Goal: Task Accomplishment & Management: Use online tool/utility

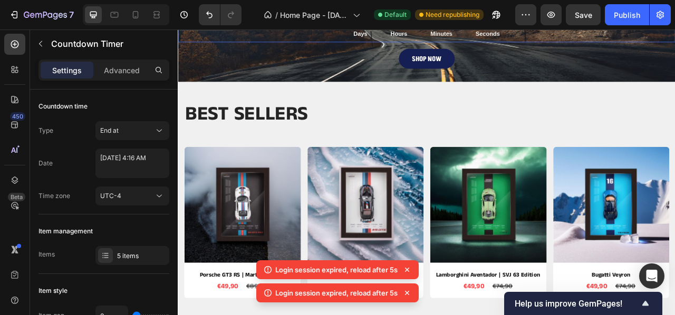
click at [256, 41] on div "03 Days 09 Hours 34 Minutes 23 Seconds" at bounding box center [494, 29] width 632 height 34
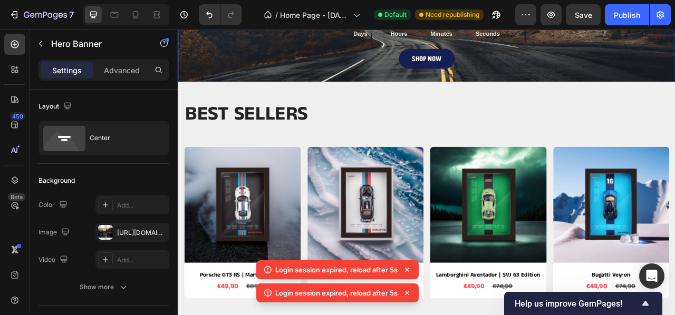
click at [248, 89] on div "AUTUMN SALES Heading 03 Days 09 Hours 34 Minutes 22 Seconds Countdown Timer 0 S…" at bounding box center [494, 29] width 632 height 135
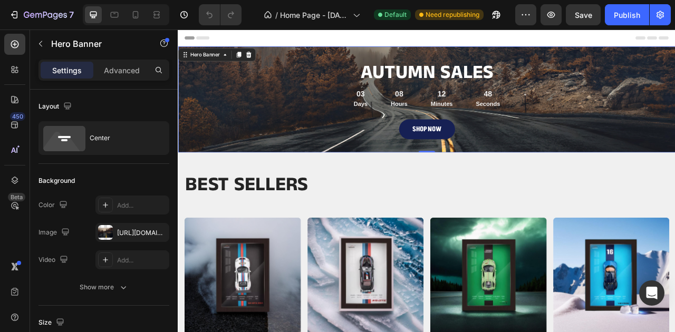
click at [322, 53] on div "AUTUMN SALES Heading 03 Days 08 Hours 12 Minutes 48 Seconds Countdown Timer SHO…" at bounding box center [494, 118] width 632 height 135
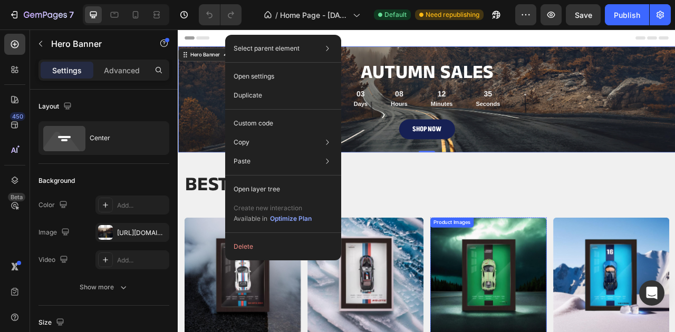
click at [504, 280] on div "Product Images" at bounding box center [525, 275] width 55 height 13
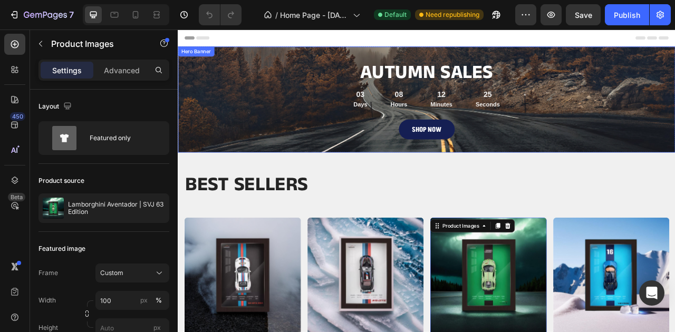
click at [355, 59] on div "AUTUMN SALES Heading 03 Days 08 Hours 12 Minutes 25 Seconds Countdown Timer SHO…" at bounding box center [494, 118] width 632 height 135
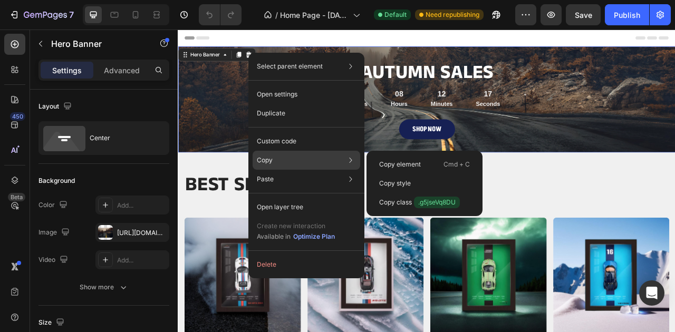
click at [308, 162] on div "Copy Copy element Cmd + C Copy style Copy class .g5jseVq8DU" at bounding box center [306, 160] width 108 height 19
click at [391, 163] on p "Copy element" at bounding box center [400, 164] width 42 height 9
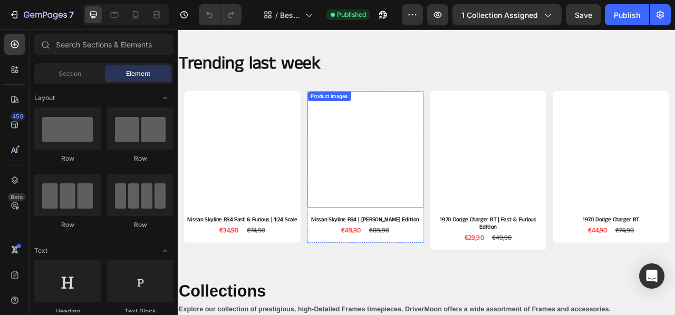
scroll to position [776, 0]
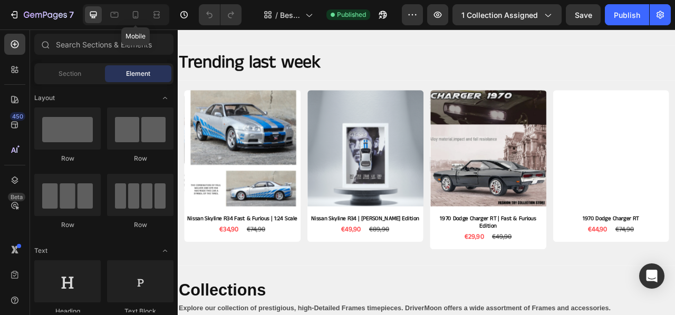
drag, startPoint x: 136, startPoint y: 13, endPoint x: 124, endPoint y: 13, distance: 11.6
click at [136, 13] on icon at bounding box center [135, 14] width 11 height 11
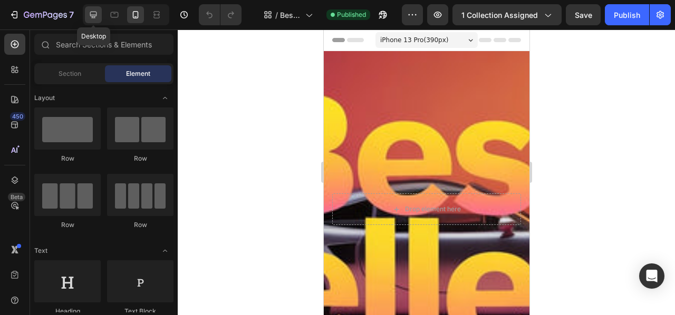
click at [91, 10] on icon at bounding box center [93, 14] width 11 height 11
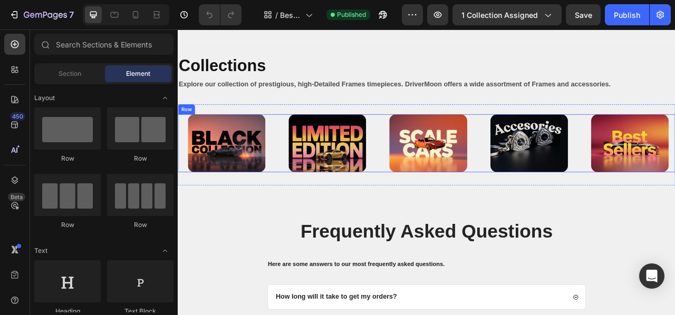
scroll to position [1058, 0]
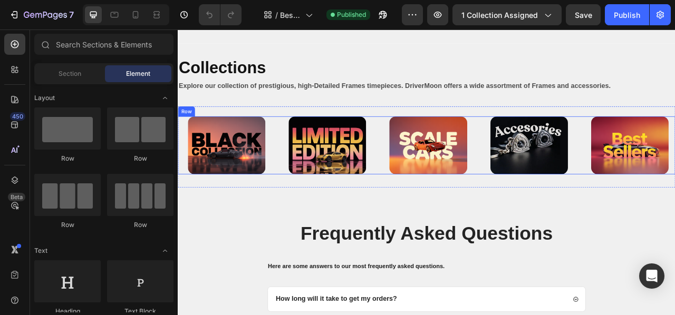
click at [292, 189] on div "Image" at bounding box center [238, 177] width 120 height 74
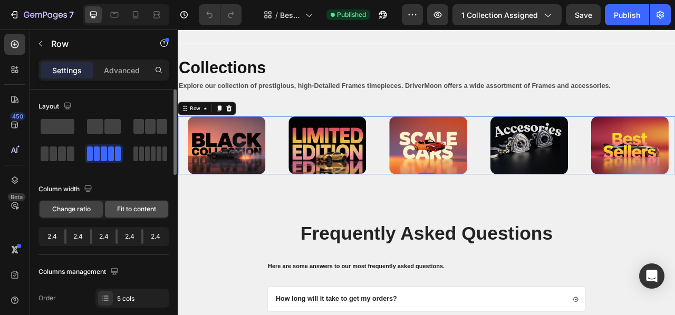
click at [135, 212] on span "Fit to content" at bounding box center [136, 208] width 39 height 9
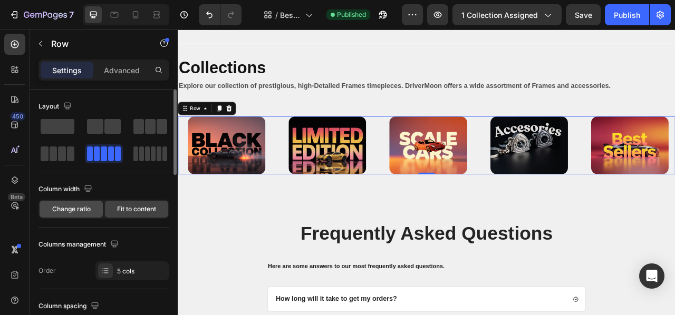
click at [55, 204] on div "Change ratio" at bounding box center [71, 209] width 63 height 17
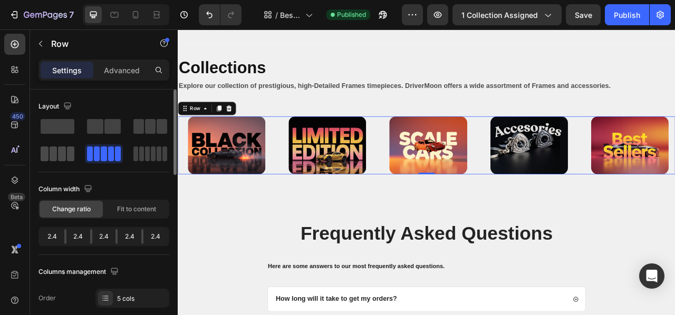
click at [67, 154] on span at bounding box center [71, 154] width 8 height 15
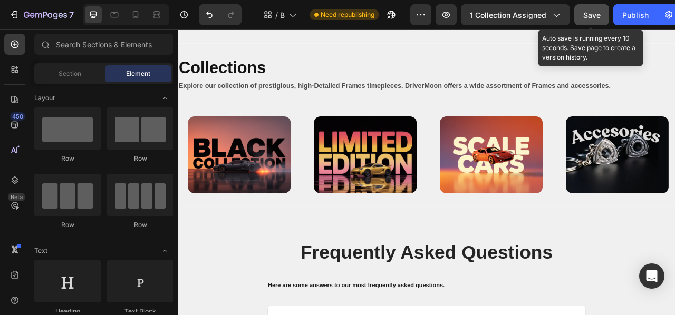
click at [593, 14] on span "Save" at bounding box center [591, 15] width 17 height 9
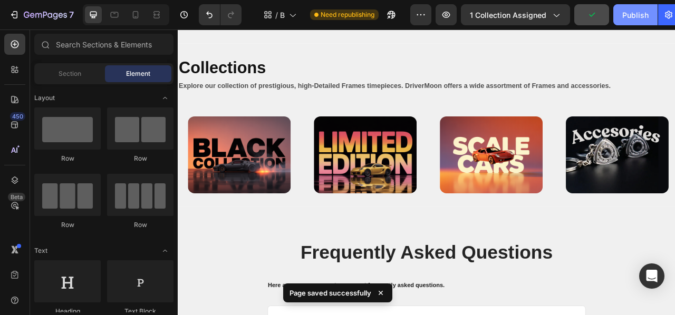
click at [632, 10] on div "Publish" at bounding box center [635, 14] width 26 height 11
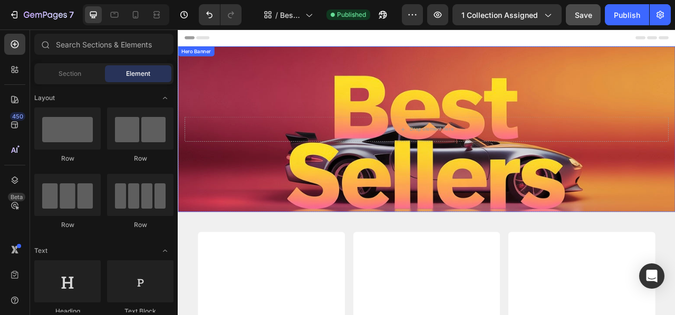
scroll to position [0, 0]
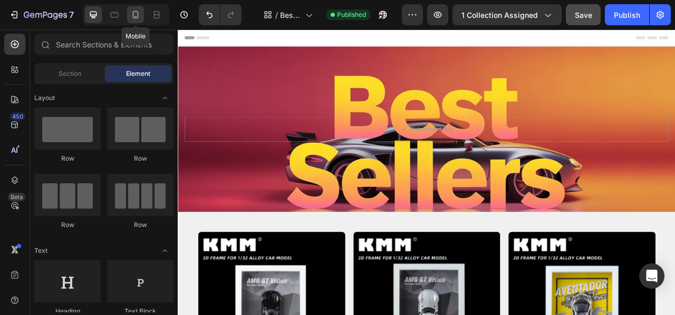
click at [140, 17] on icon at bounding box center [135, 14] width 11 height 11
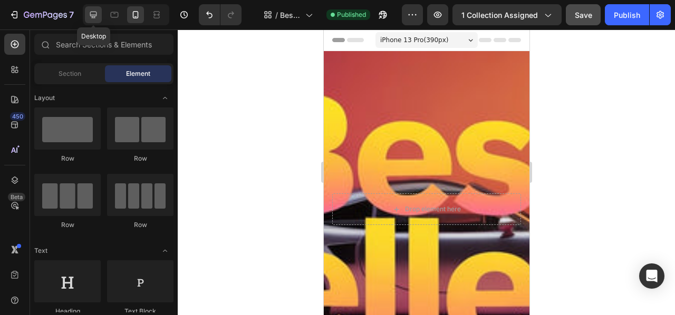
click at [92, 12] on icon at bounding box center [93, 15] width 7 height 7
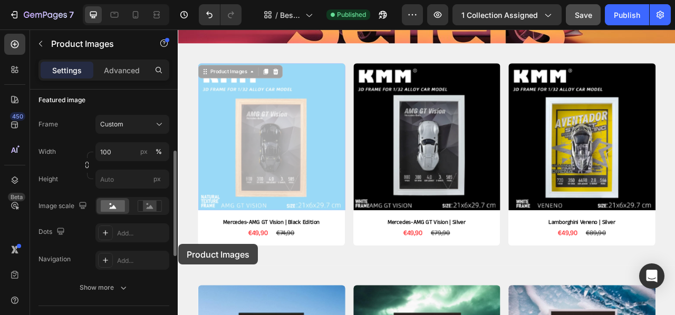
scroll to position [297, 0]
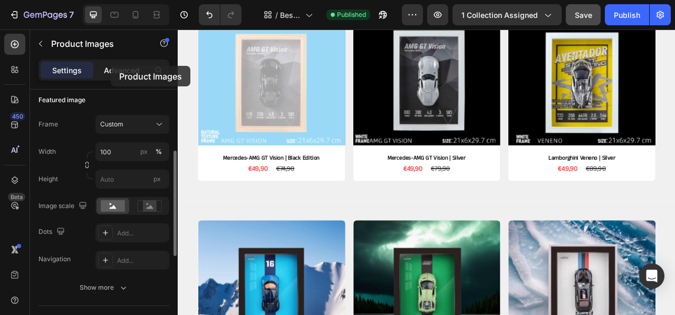
click at [111, 65] on p "Advanced" at bounding box center [122, 70] width 36 height 11
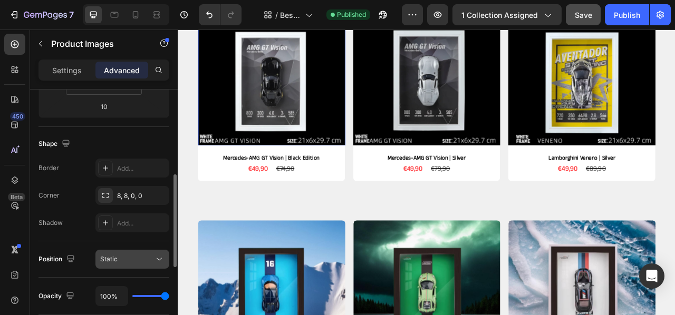
scroll to position [232, 0]
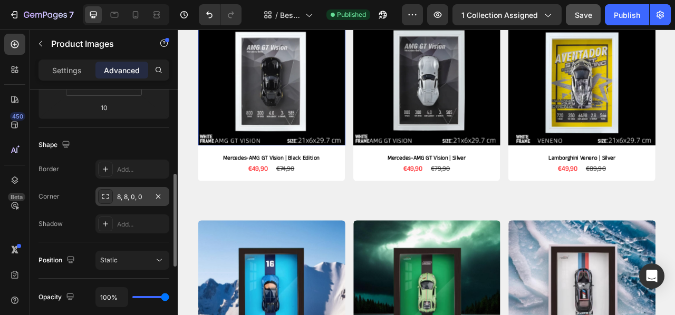
click at [140, 193] on div "8, 8, 0, 0" at bounding box center [132, 196] width 31 height 9
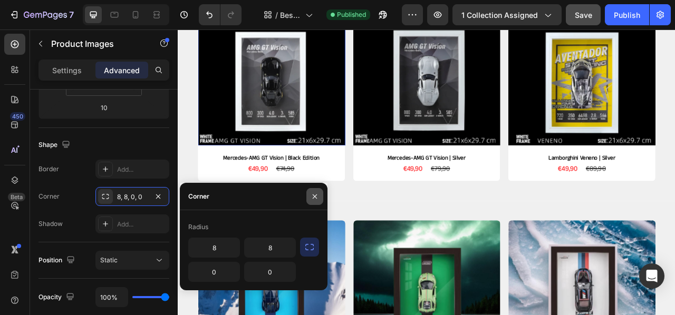
click at [322, 198] on button "button" at bounding box center [314, 196] width 17 height 17
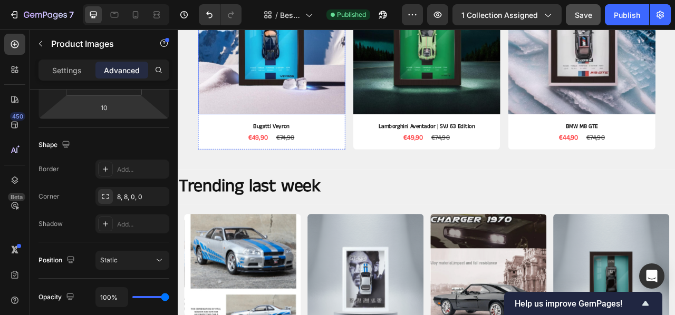
scroll to position [618, 0]
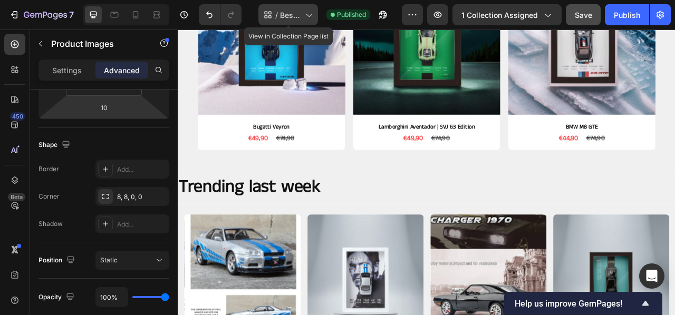
click at [279, 14] on div "/ Best sellers" at bounding box center [288, 14] width 60 height 21
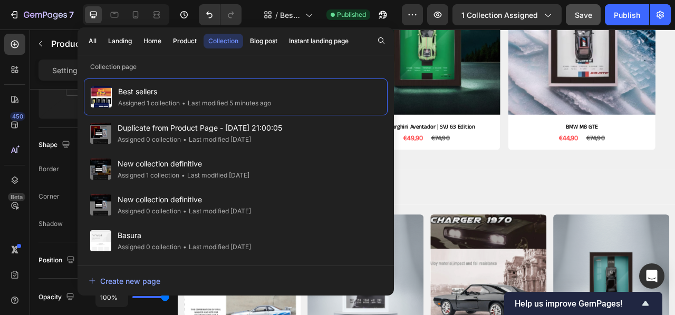
click at [183, 66] on p "Collection page" at bounding box center [235, 67] width 316 height 11
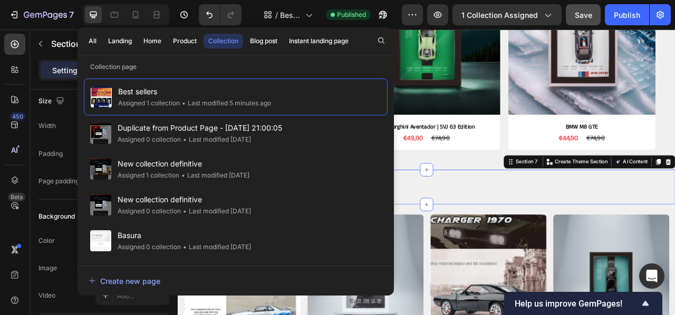
click at [605, 213] on div "Trending last week Heading Section 7 Create Theme Section AI Content Write with…" at bounding box center [494, 230] width 632 height 44
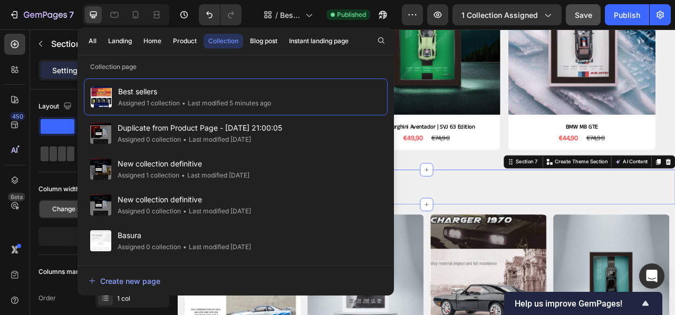
click at [128, 6] on div at bounding box center [126, 14] width 86 height 21
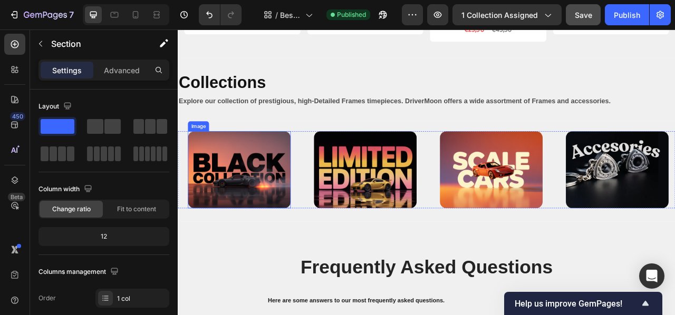
scroll to position [1028, 0]
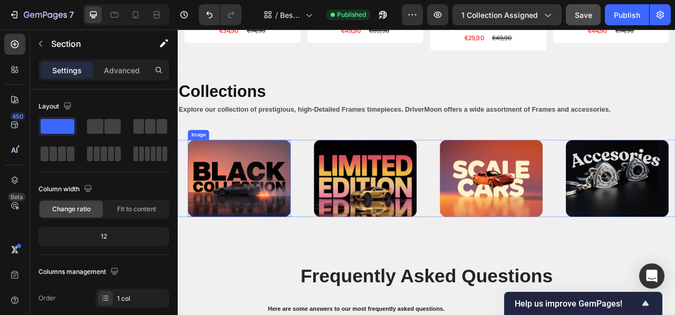
click at [271, 204] on img at bounding box center [255, 219] width 131 height 98
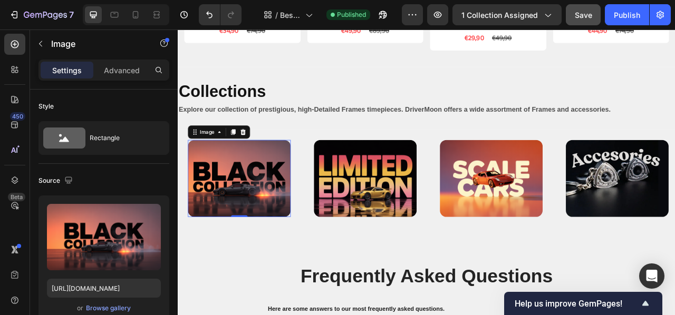
drag, startPoint x: 786, startPoint y: 46, endPoint x: 520, endPoint y: 91, distance: 269.4
click at [520, 91] on div "Collections Heading Explore our collection of prestigious, high-Detailed Frames…" at bounding box center [494, 117] width 632 height 80
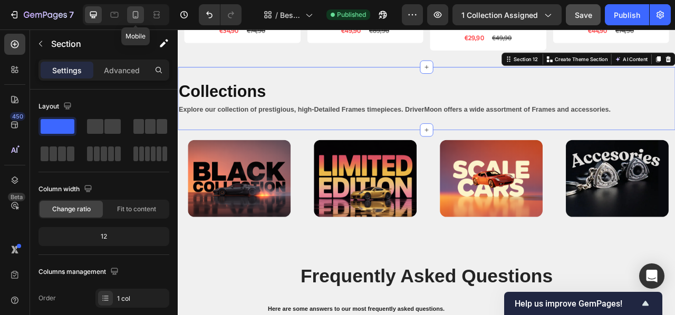
click at [132, 9] on icon at bounding box center [135, 14] width 11 height 11
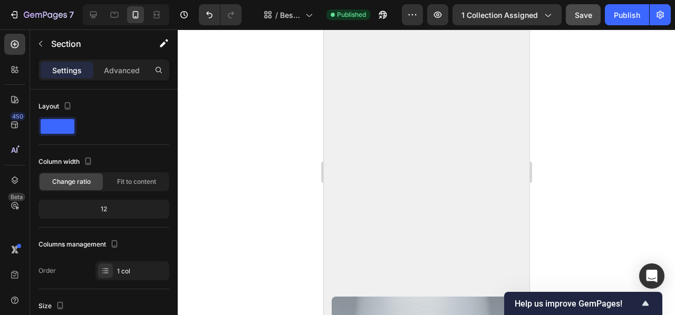
scroll to position [991, 0]
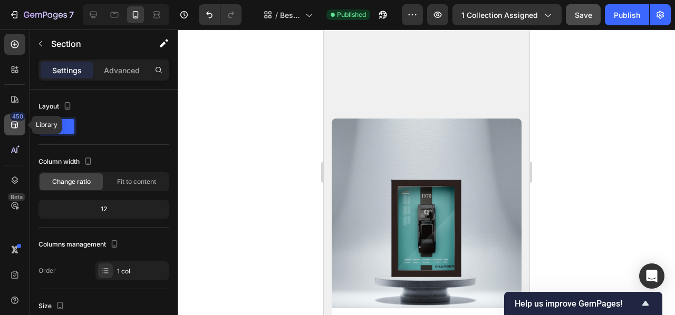
click at [15, 122] on icon at bounding box center [14, 125] width 7 height 7
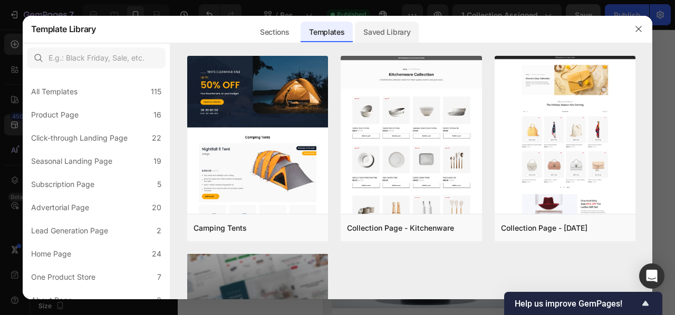
click at [389, 31] on div "Saved Library" at bounding box center [387, 32] width 64 height 21
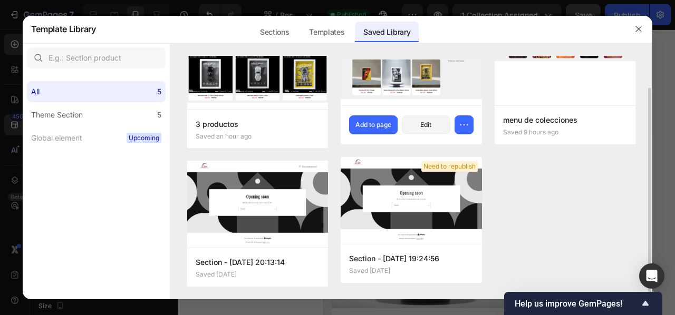
scroll to position [0, 0]
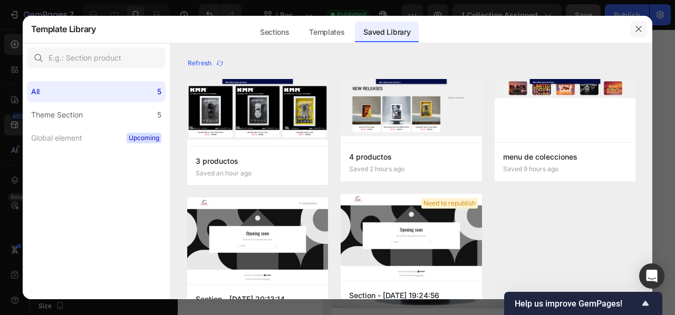
click at [636, 34] on button "button" at bounding box center [638, 29] width 17 height 17
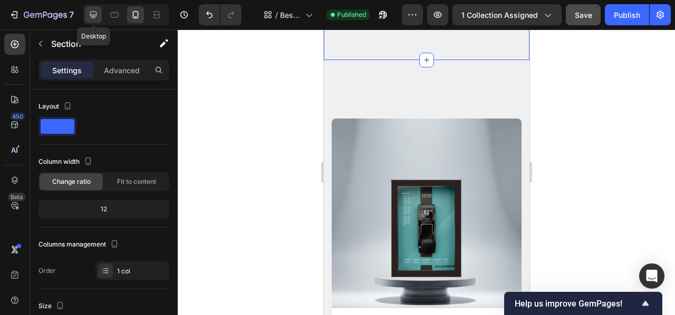
click at [96, 14] on icon at bounding box center [93, 14] width 11 height 11
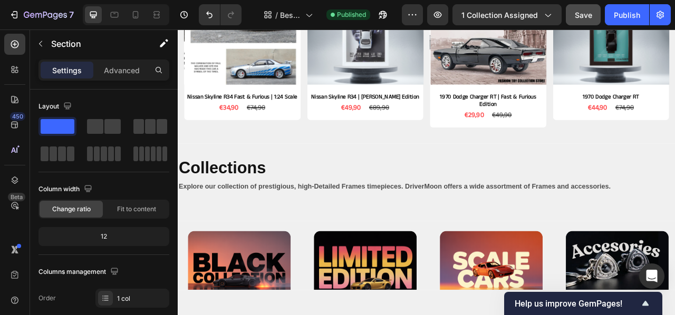
scroll to position [1251, 0]
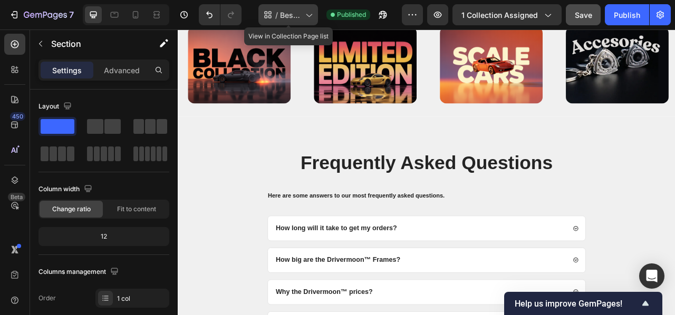
click at [311, 16] on icon at bounding box center [309, 15] width 6 height 3
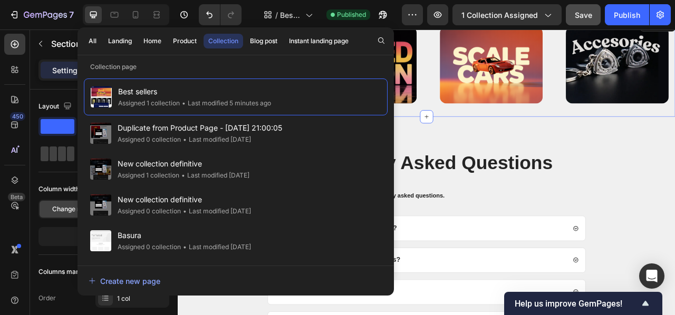
click at [529, 135] on div "Image Image Image Image Row Section 13" at bounding box center [494, 77] width 632 height 128
click at [291, 18] on span "Best sellers" at bounding box center [290, 14] width 21 height 11
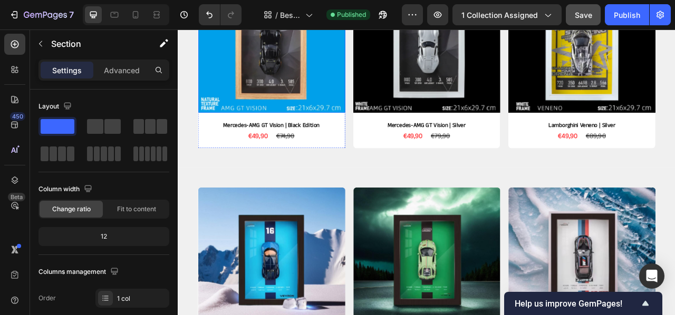
scroll to position [338, 0]
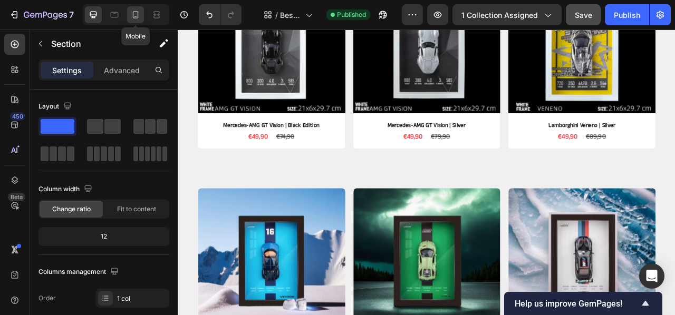
click at [143, 19] on div at bounding box center [135, 14] width 17 height 17
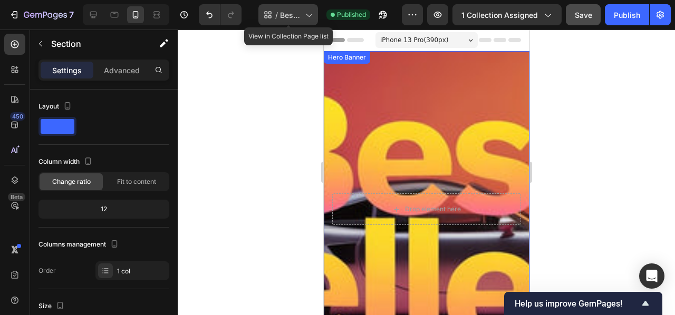
drag, startPoint x: 304, startPoint y: 11, endPoint x: 295, endPoint y: 6, distance: 9.9
click at [304, 10] on icon at bounding box center [308, 14] width 11 height 11
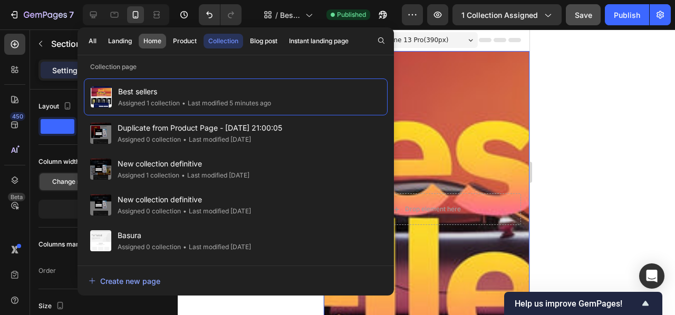
click at [148, 40] on div "Home" at bounding box center [152, 40] width 18 height 9
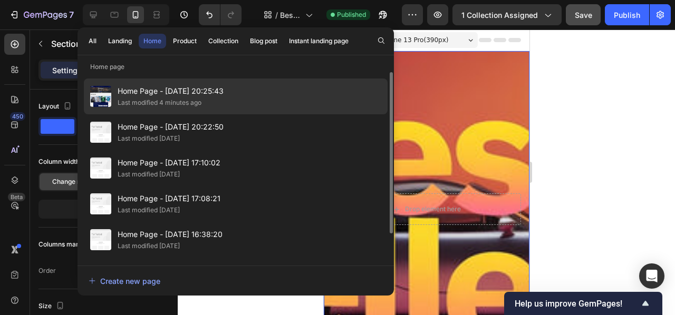
click at [134, 97] on div "Last modified 4 minutes ago" at bounding box center [160, 102] width 84 height 11
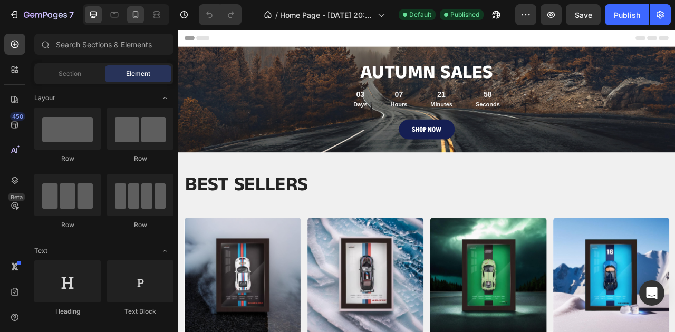
click at [137, 16] on icon at bounding box center [135, 14] width 11 height 11
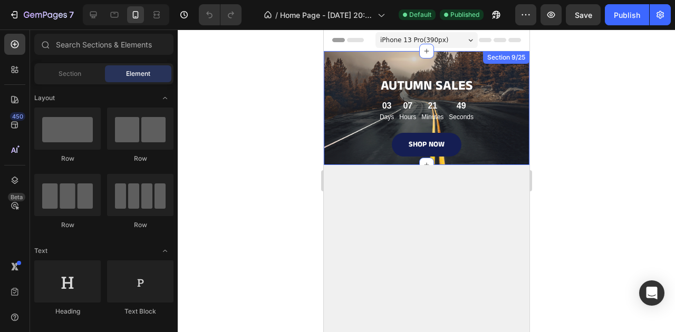
click at [341, 62] on div "AUTUMN SALES Heading 03 Days 07 Hours 21 Minutes 49 Seconds Countdown Timer SHO…" at bounding box center [426, 108] width 206 height 114
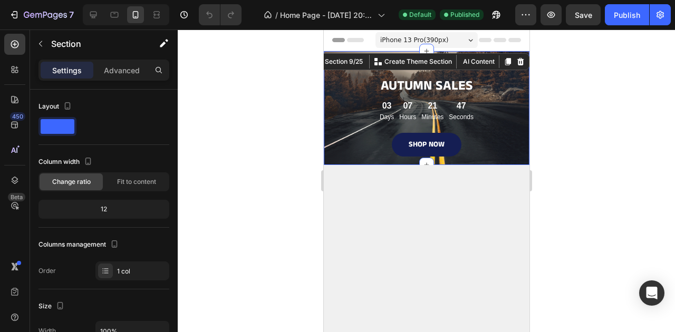
click at [223, 160] on div at bounding box center [426, 181] width 497 height 303
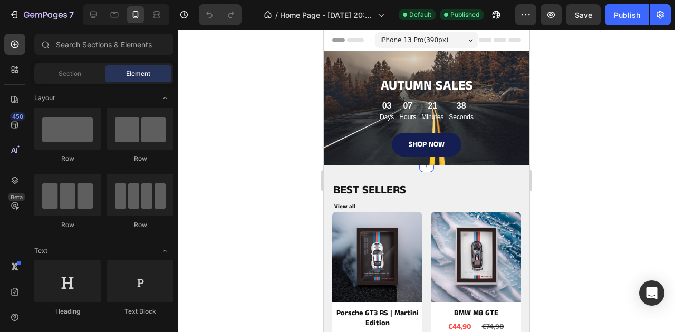
scroll to position [1, 0]
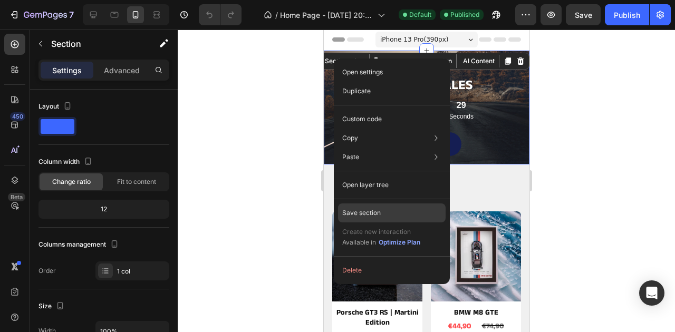
click at [367, 209] on p "Save section" at bounding box center [361, 212] width 38 height 9
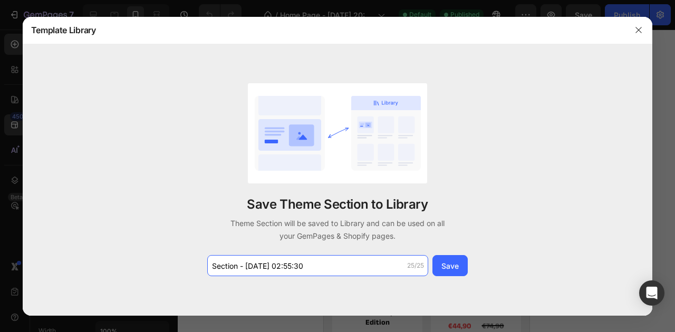
drag, startPoint x: 319, startPoint y: 262, endPoint x: 176, endPoint y: 262, distance: 143.3
click at [175, 262] on div "Save Theme Section to Library Theme Section will be saved to Library and can be…" at bounding box center [338, 179] width 630 height 271
type input "cabecera de movil"
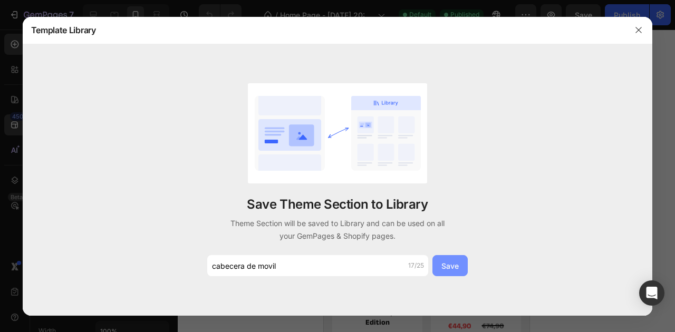
click at [441, 268] on div "Save" at bounding box center [449, 265] width 17 height 11
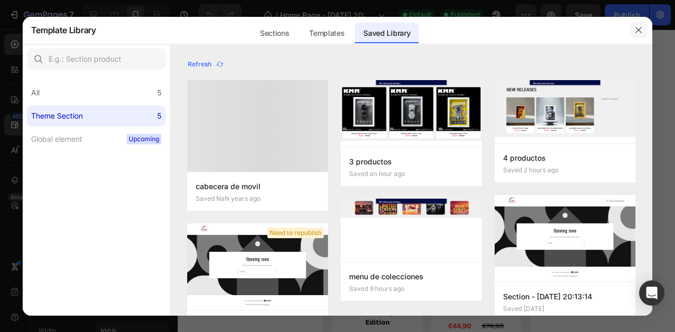
click at [638, 29] on icon "button" at bounding box center [639, 30] width 6 height 6
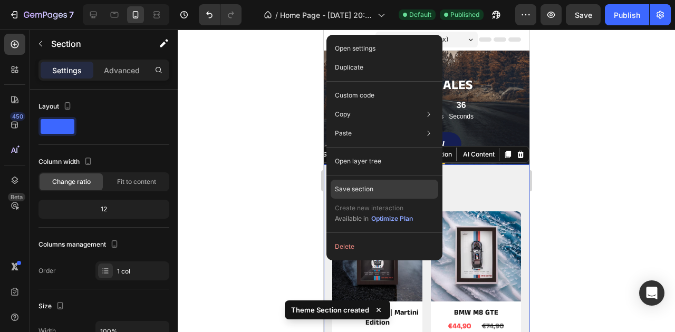
click at [353, 189] on p "Save section" at bounding box center [354, 188] width 38 height 9
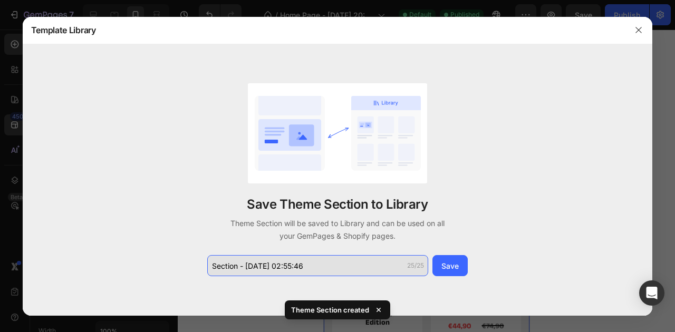
click at [340, 270] on input "Section - Sep 27 02:55:46" at bounding box center [317, 265] width 221 height 21
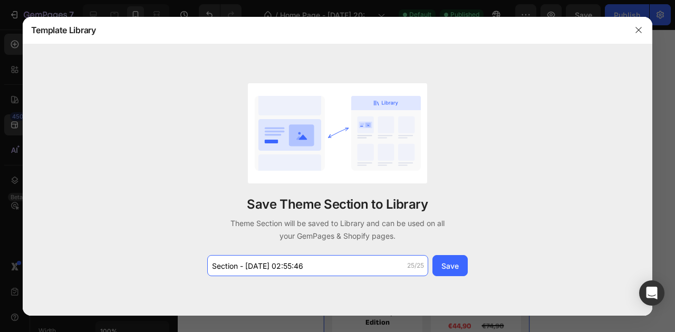
drag, startPoint x: 339, startPoint y: 268, endPoint x: 226, endPoint y: 243, distance: 115.5
click at [226, 243] on div "Save Theme Section to Library Theme Section will be saved to Library and can be…" at bounding box center [338, 179] width 264 height 193
type input "2 productos movil"
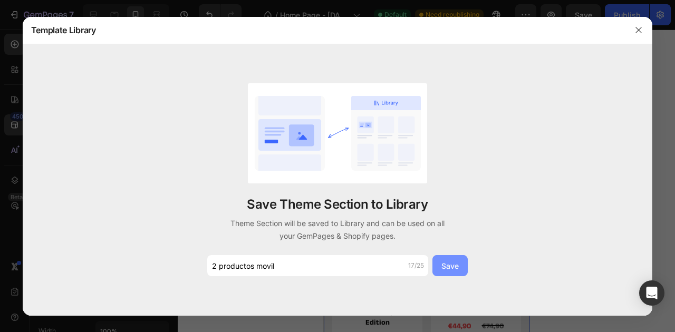
click at [450, 265] on div "Save" at bounding box center [449, 265] width 17 height 11
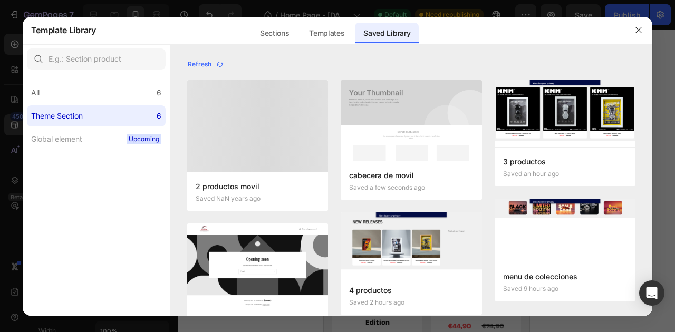
click at [641, 31] on icon "button" at bounding box center [638, 30] width 8 height 8
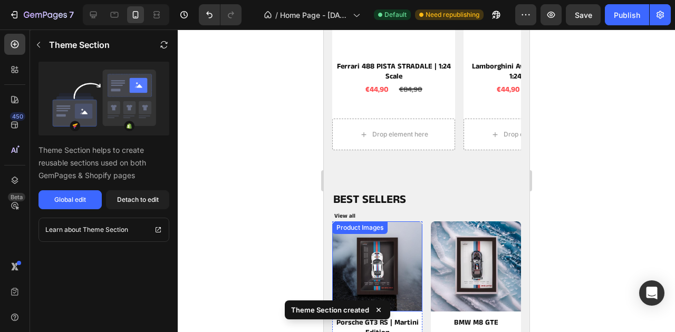
scroll to position [975, 0]
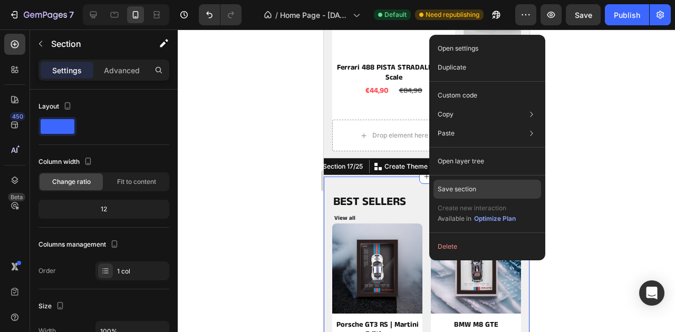
click at [443, 186] on p "Save section" at bounding box center [456, 188] width 38 height 9
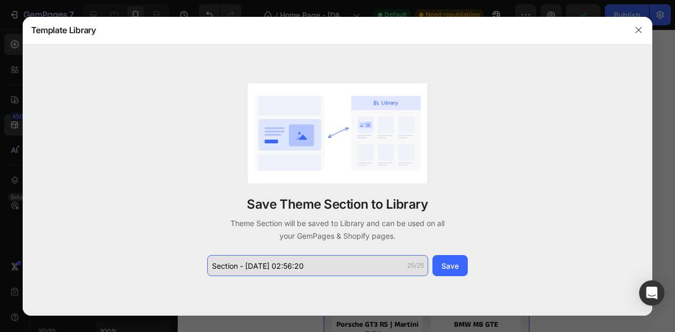
drag, startPoint x: 349, startPoint y: 265, endPoint x: 210, endPoint y: 261, distance: 139.7
click at [211, 261] on input "Section - Sep 27 02:56:20" at bounding box center [317, 265] width 221 height 21
click at [340, 259] on input "best seller movie" at bounding box center [317, 265] width 221 height 21
drag, startPoint x: 329, startPoint y: 259, endPoint x: 300, endPoint y: 276, distance: 33.1
click at [328, 260] on input "best seller movie" at bounding box center [317, 265] width 221 height 21
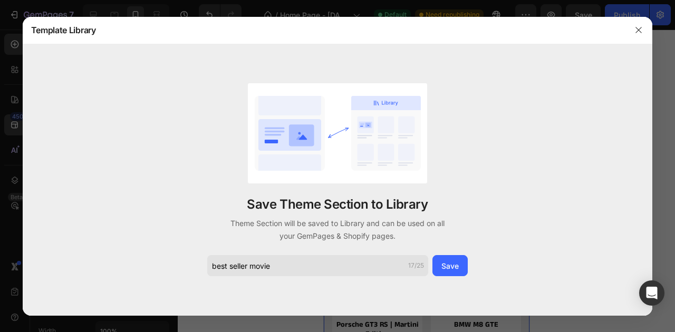
click at [292, 277] on div "Save Theme Section to Library Theme Section will be saved to Library and can be…" at bounding box center [338, 179] width 630 height 271
click at [275, 262] on input "best seller movie" at bounding box center [317, 265] width 221 height 21
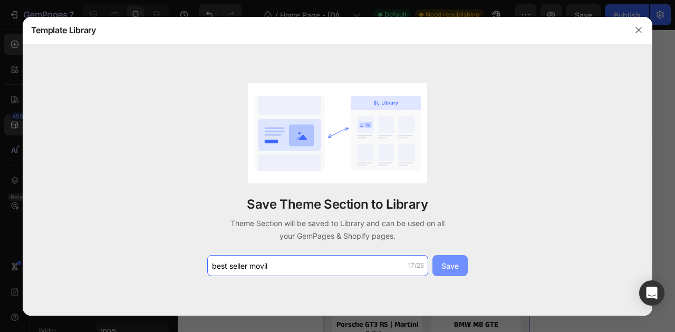
type input "best seller movil"
click at [456, 265] on div "Save" at bounding box center [449, 265] width 17 height 11
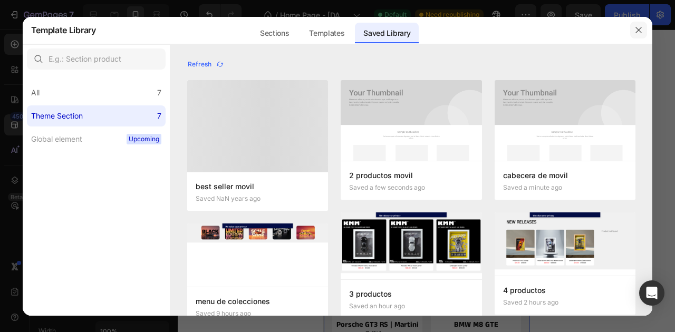
click at [642, 26] on icon "button" at bounding box center [638, 30] width 8 height 8
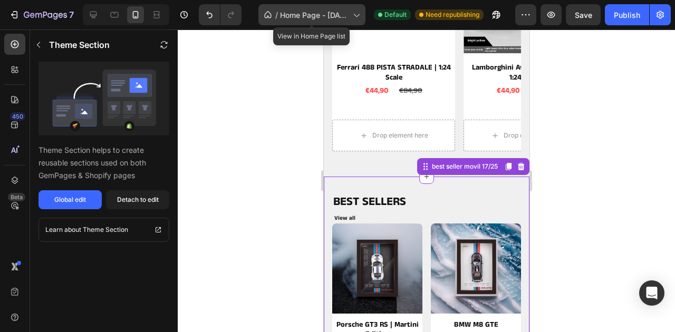
click at [347, 13] on span "Home Page - [DATE] 20:25:43" at bounding box center [314, 14] width 69 height 11
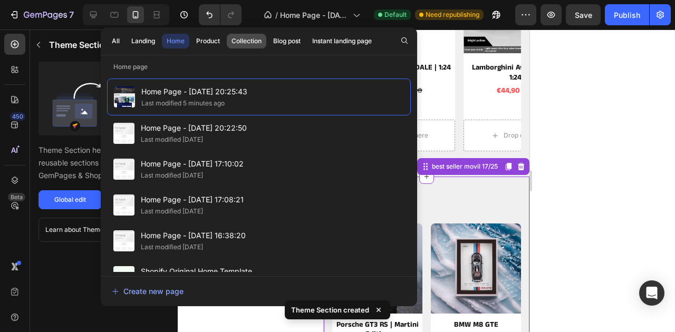
click at [248, 42] on div "Collection" at bounding box center [246, 40] width 30 height 9
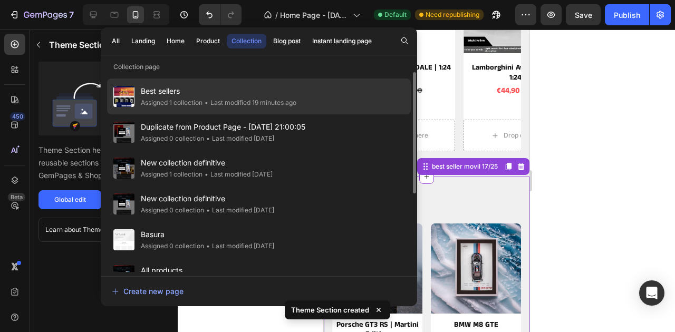
click at [159, 97] on span "Best sellers" at bounding box center [218, 91] width 155 height 13
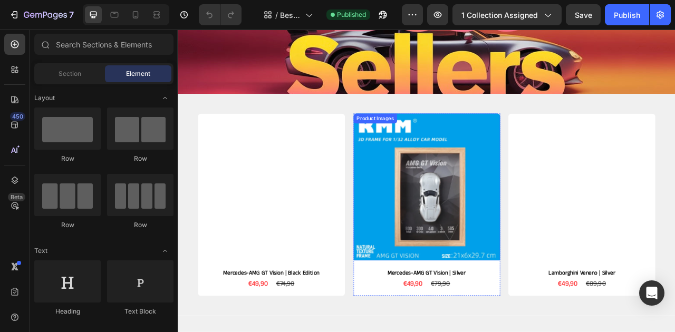
scroll to position [111, 0]
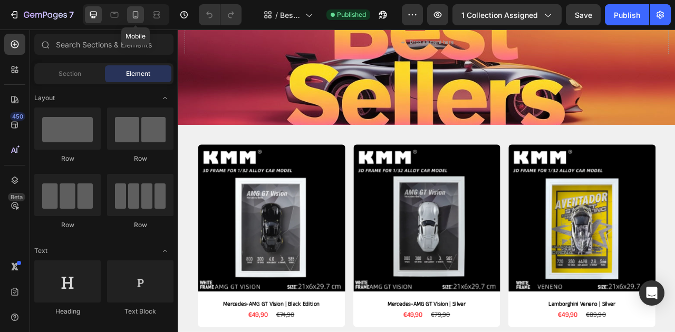
click at [135, 19] on icon at bounding box center [135, 14] width 11 height 11
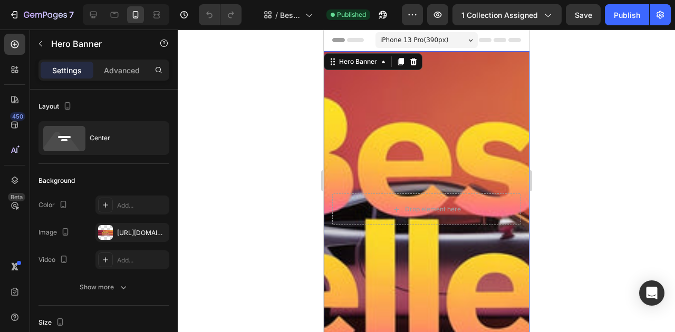
click at [372, 102] on div "Background Image" at bounding box center [426, 277] width 206 height 474
click at [11, 119] on div "450" at bounding box center [17, 116] width 15 height 8
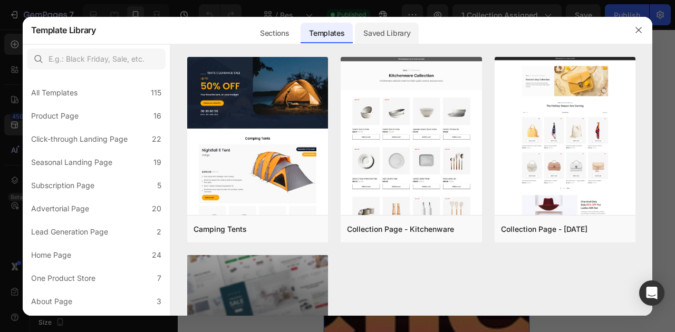
click at [383, 33] on div "Saved Library" at bounding box center [387, 33] width 64 height 21
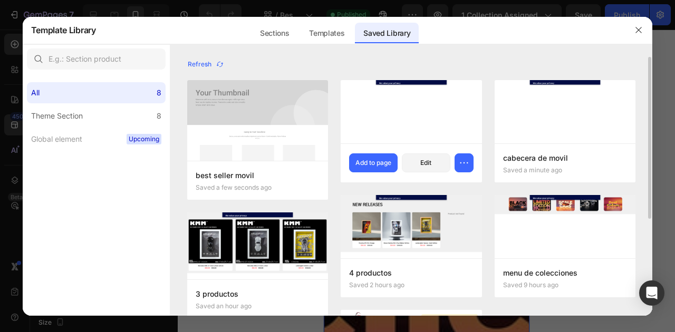
scroll to position [1, 0]
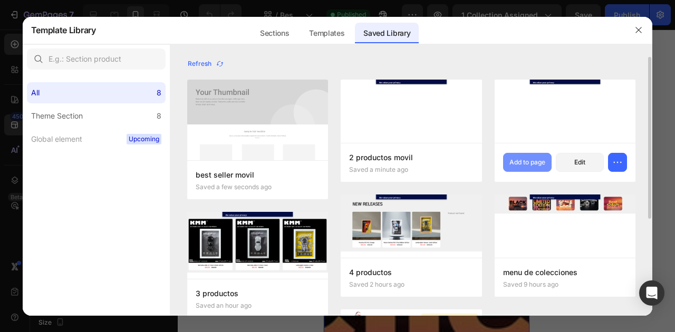
click at [524, 165] on div "Add to page" at bounding box center [527, 162] width 36 height 9
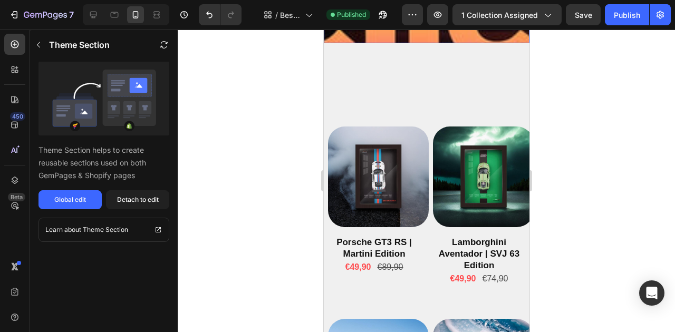
scroll to position [328, 0]
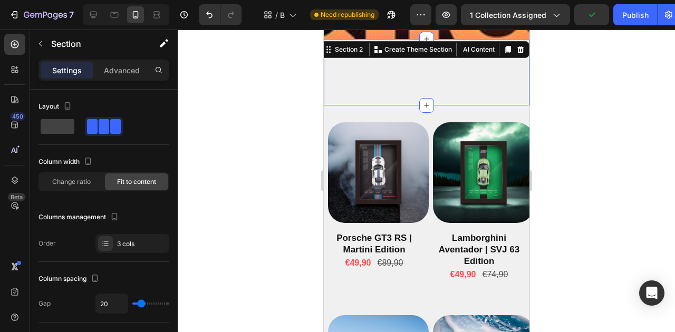
click at [270, 140] on div at bounding box center [426, 181] width 497 height 303
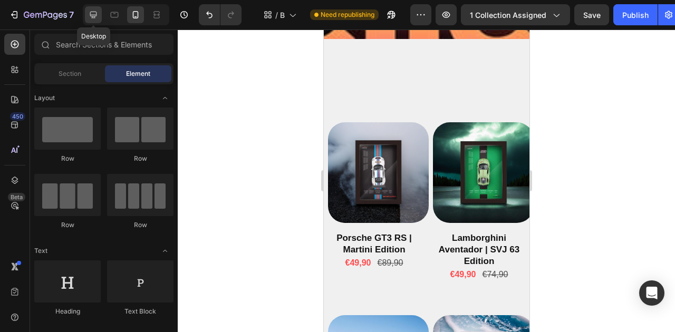
click at [90, 11] on icon at bounding box center [93, 14] width 11 height 11
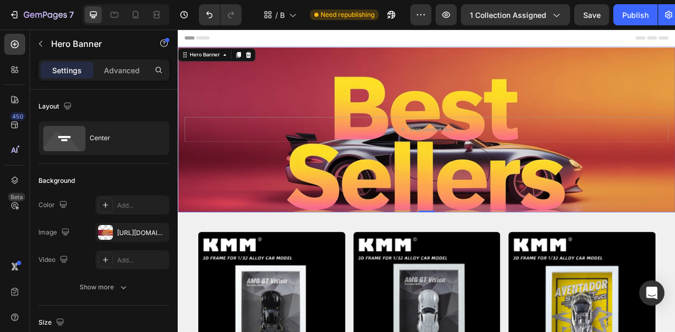
click at [303, 103] on div "Background Image" at bounding box center [494, 210] width 632 height 316
click at [118, 73] on p "Advanced" at bounding box center [122, 70] width 36 height 11
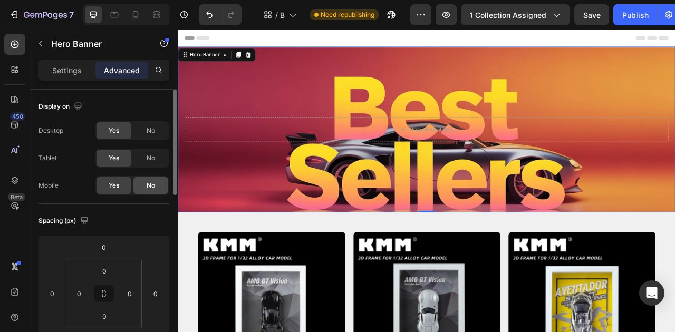
click at [146, 191] on div "No" at bounding box center [150, 185] width 35 height 17
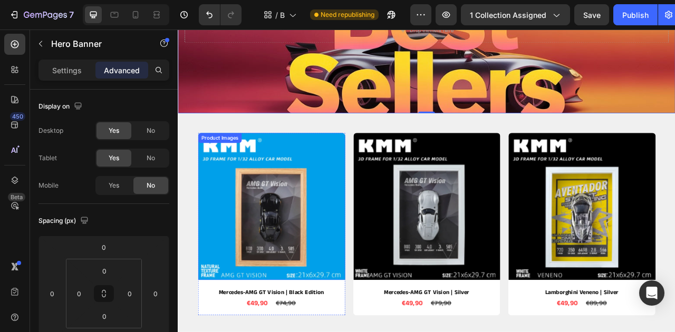
scroll to position [131, 0]
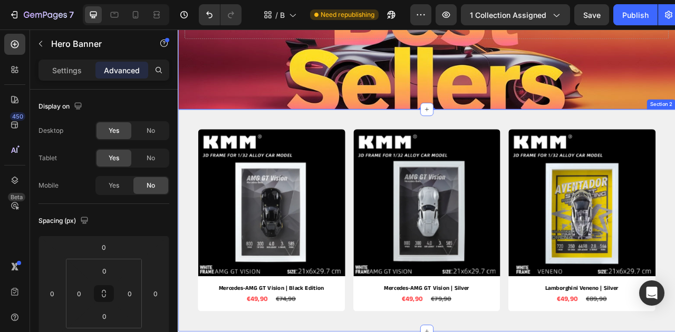
click at [232, 135] on div "Product Images Mercedes-AMG GT Vision | Black Edition Product Title €49,90 Prod…" at bounding box center [494, 272] width 632 height 282
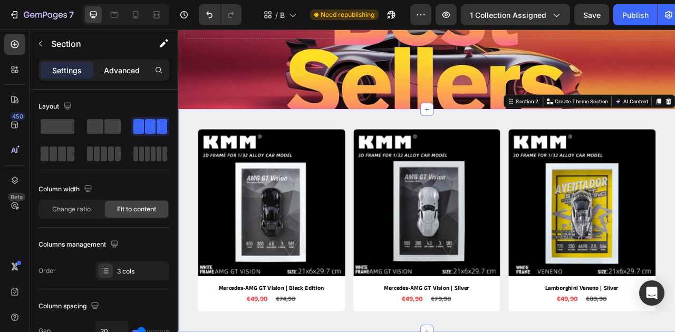
click at [144, 63] on div "Advanced" at bounding box center [121, 70] width 53 height 17
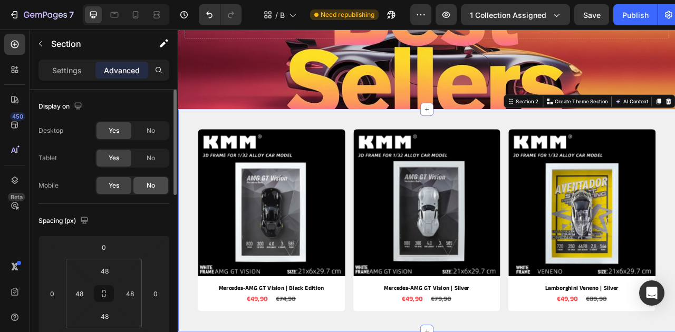
click at [149, 186] on span "No" at bounding box center [151, 185] width 8 height 9
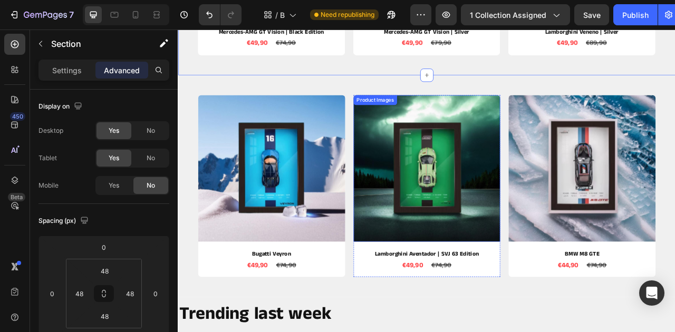
scroll to position [462, 0]
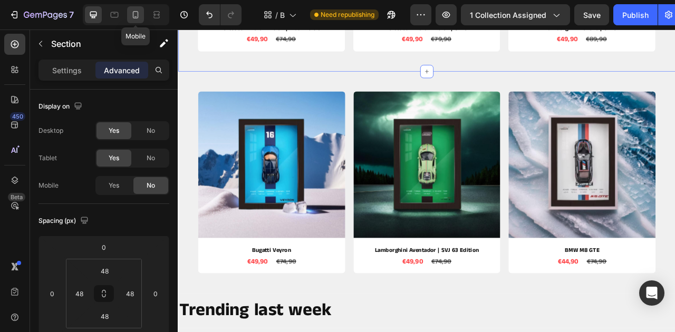
click at [133, 15] on icon at bounding box center [136, 14] width 6 height 7
type input "63"
type input "15"
type input "63"
type input "15"
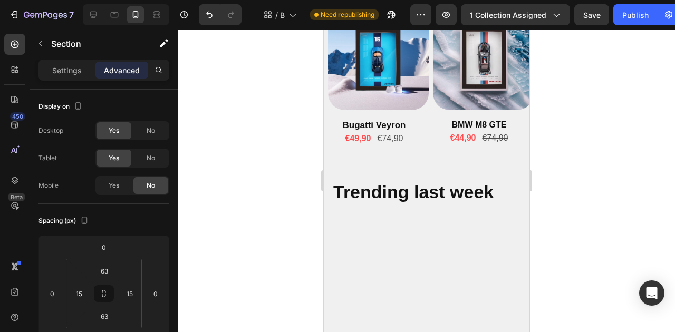
scroll to position [425, 0]
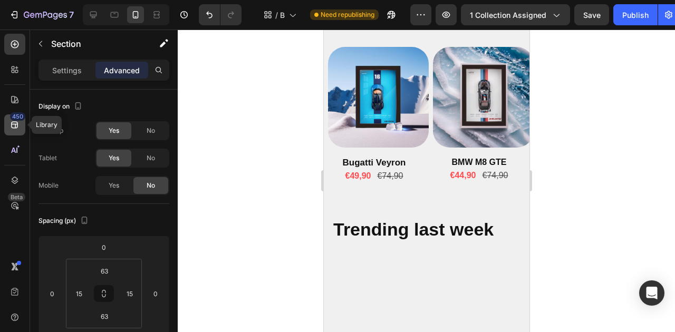
click at [14, 129] on icon at bounding box center [14, 125] width 11 height 11
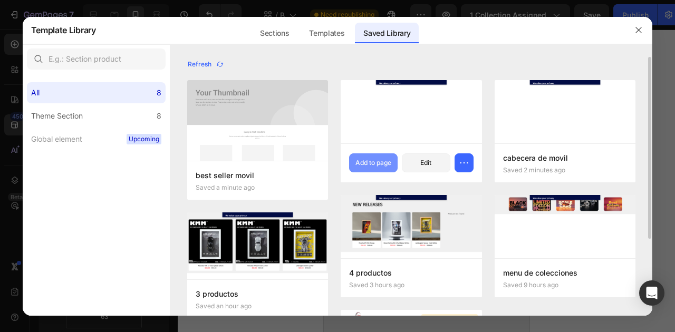
click at [366, 163] on div "Add to page" at bounding box center [373, 162] width 36 height 9
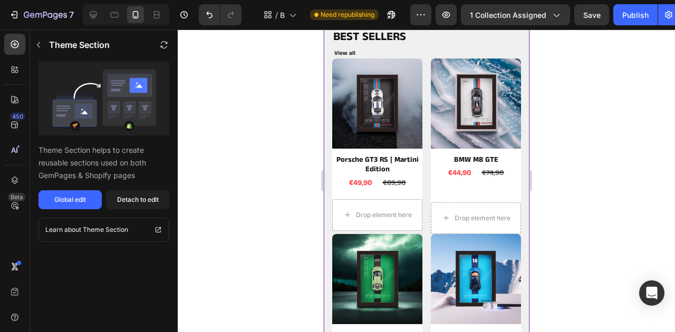
scroll to position [2077, 0]
